Goal: Task Accomplishment & Management: Complete application form

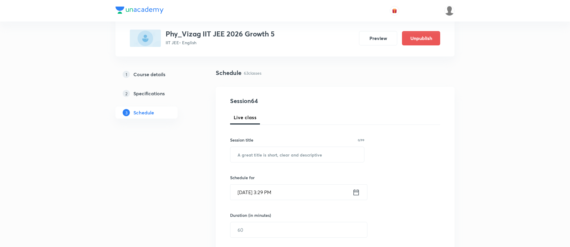
scroll to position [36, 0]
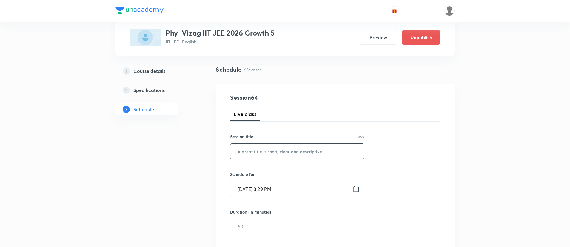
click at [241, 154] on input "text" at bounding box center [297, 151] width 134 height 15
type input "Center of mass"
click at [359, 189] on icon at bounding box center [356, 189] width 5 height 6
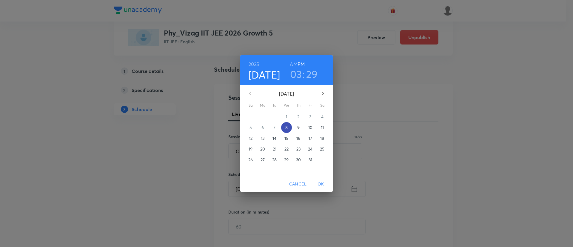
click at [287, 130] on button "8" at bounding box center [286, 127] width 11 height 11
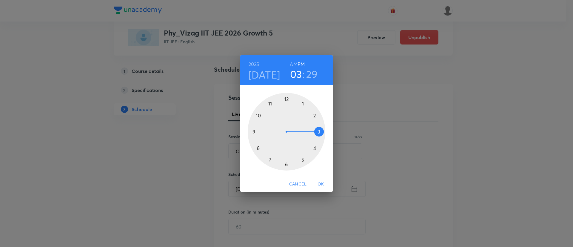
click at [317, 131] on div at bounding box center [287, 132] width 78 height 78
click at [271, 160] on div at bounding box center [287, 132] width 78 height 78
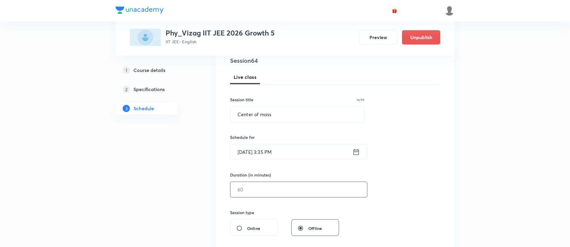
scroll to position [76, 0]
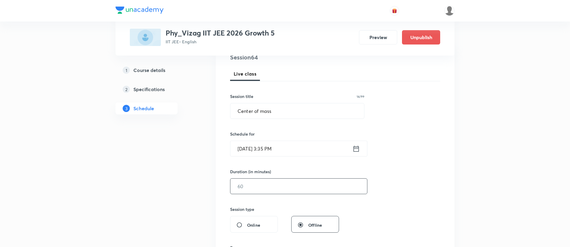
click at [286, 189] on input "text" at bounding box center [298, 185] width 137 height 15
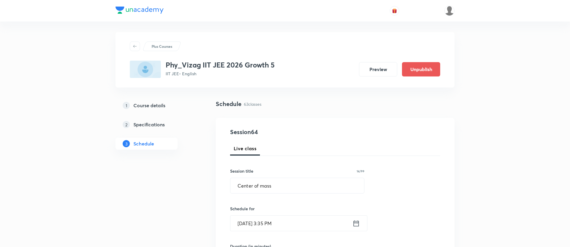
scroll to position [0, 0]
